Goal: Obtain resource: Obtain resource

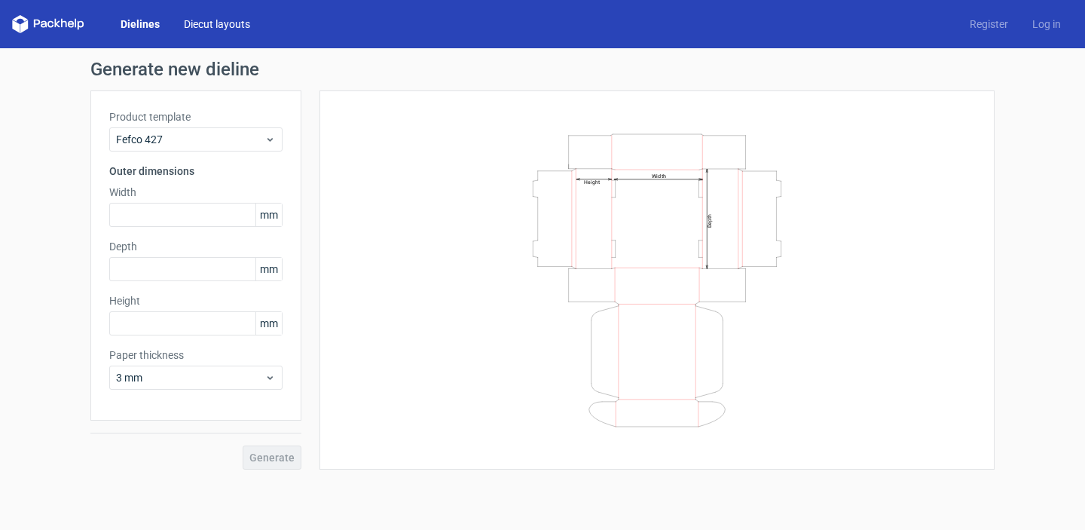
click at [238, 23] on link "Diecut layouts" at bounding box center [217, 24] width 90 height 15
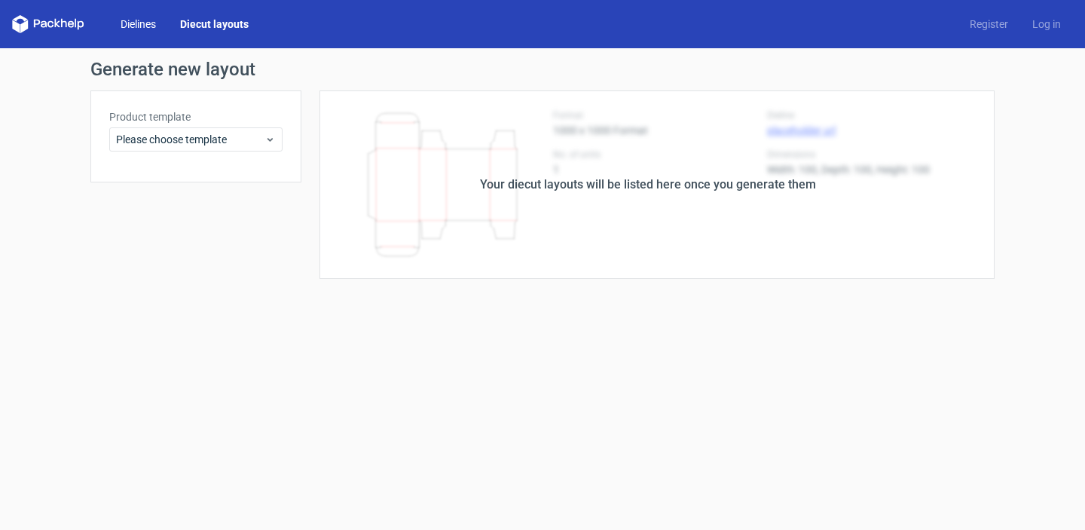
click at [142, 26] on link "Dielines" at bounding box center [139, 24] width 60 height 15
